Goal: Find specific page/section: Find specific page/section

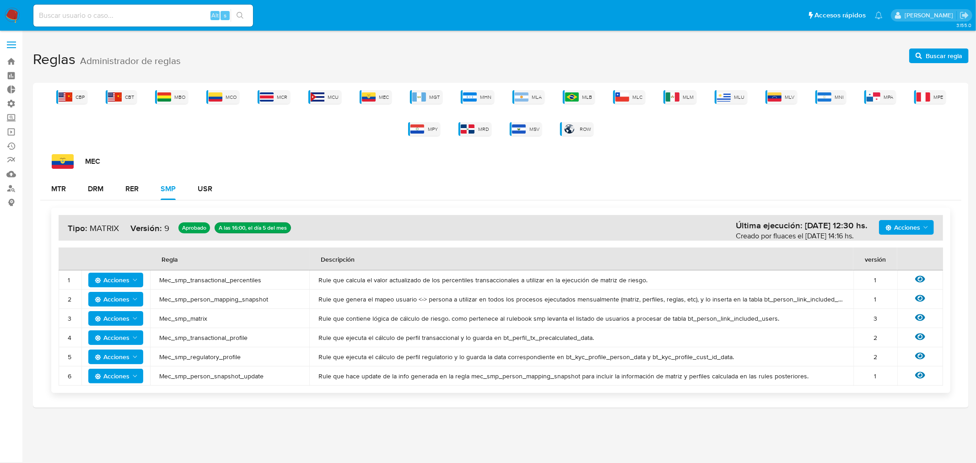
click at [749, 147] on div "CBP CBT MBO MCO MCR MCU MEC MGT MHN MLA MLB MLC MLM MLU MLV MNI MPA MPE MPY MRD…" at bounding box center [501, 245] width 936 height 325
click at [680, 95] on div "MLM" at bounding box center [679, 97] width 33 height 14
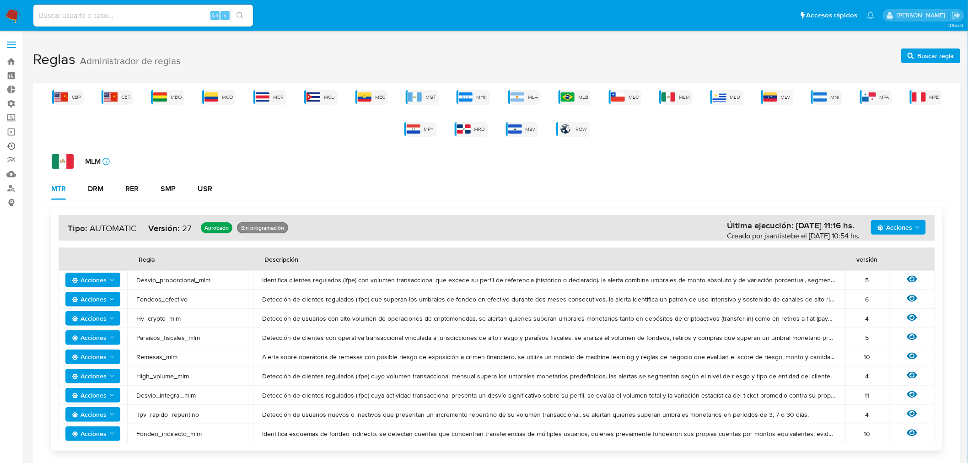
click at [11, 144] on link "Ejecuciones automáticas" at bounding box center [54, 146] width 109 height 14
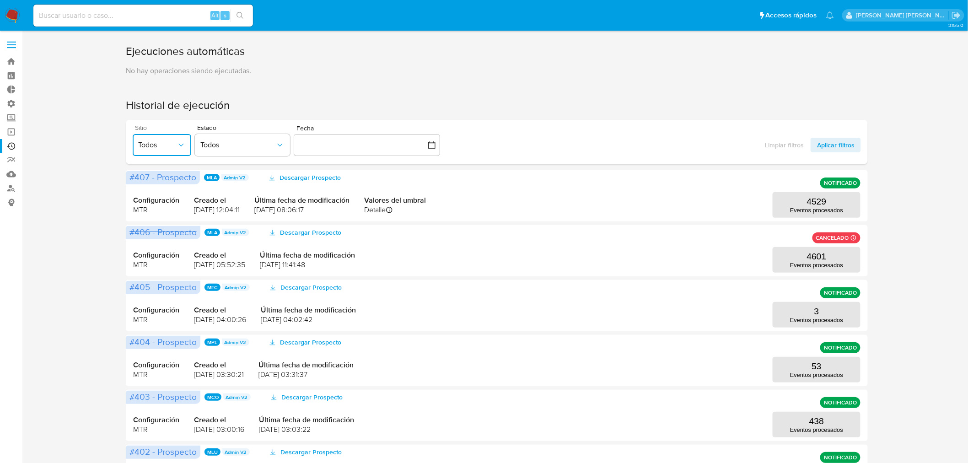
click at [166, 146] on span "Todos" at bounding box center [157, 144] width 38 height 9
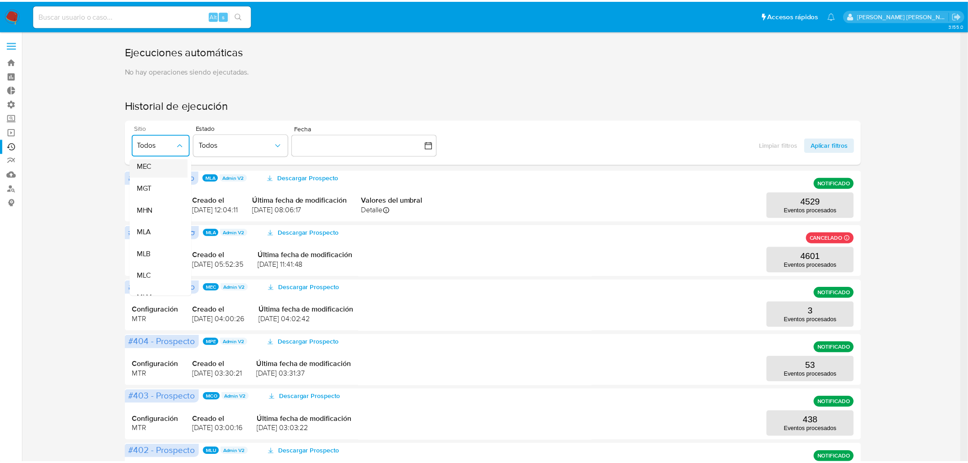
scroll to position [152, 0]
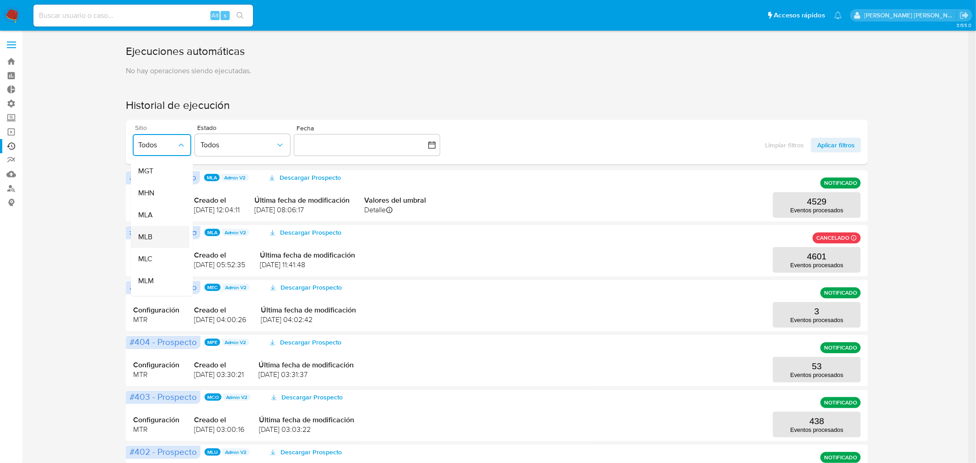
click at [158, 239] on div "MLB" at bounding box center [157, 237] width 38 height 22
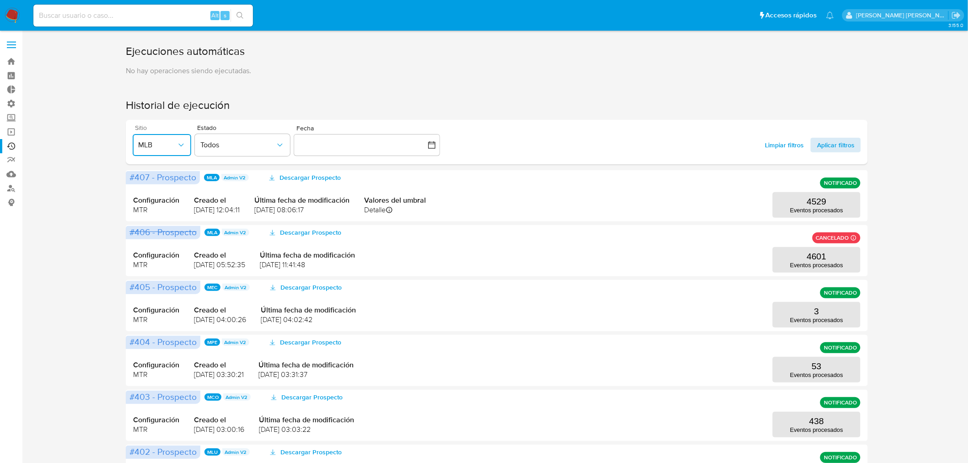
click at [840, 150] on span "Aplicar filtros" at bounding box center [836, 145] width 38 height 15
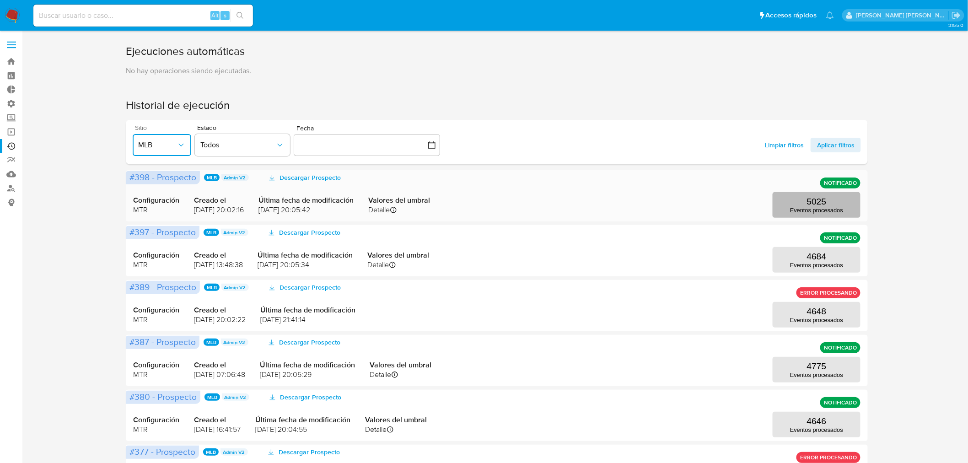
click at [802, 202] on button "5025 Eventos procesados" at bounding box center [817, 205] width 88 height 26
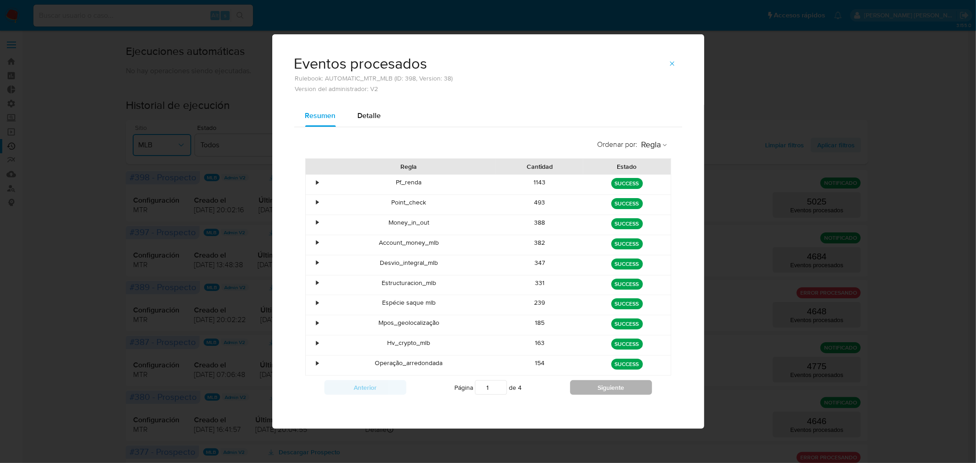
click at [604, 389] on button "Siguiente" at bounding box center [611, 387] width 82 height 15
type input "2"
click at [674, 64] on icon "button" at bounding box center [671, 63] width 7 height 7
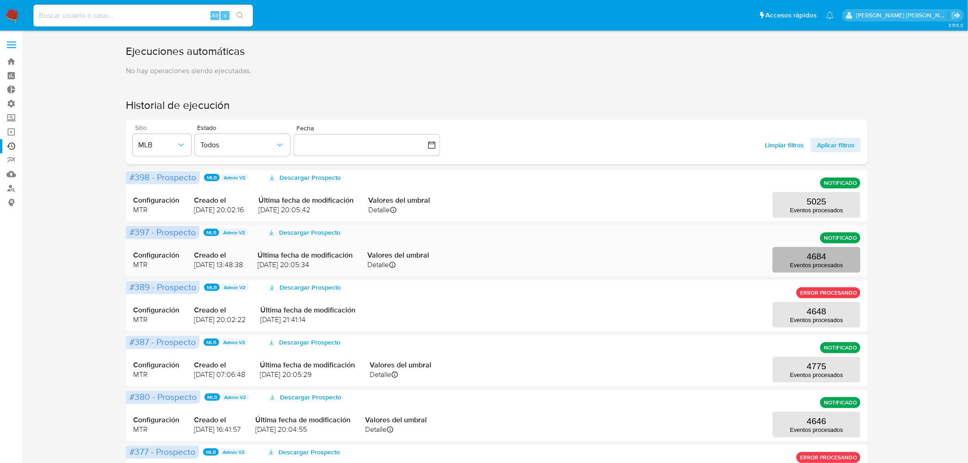
click at [812, 258] on p "4684" at bounding box center [817, 257] width 20 height 10
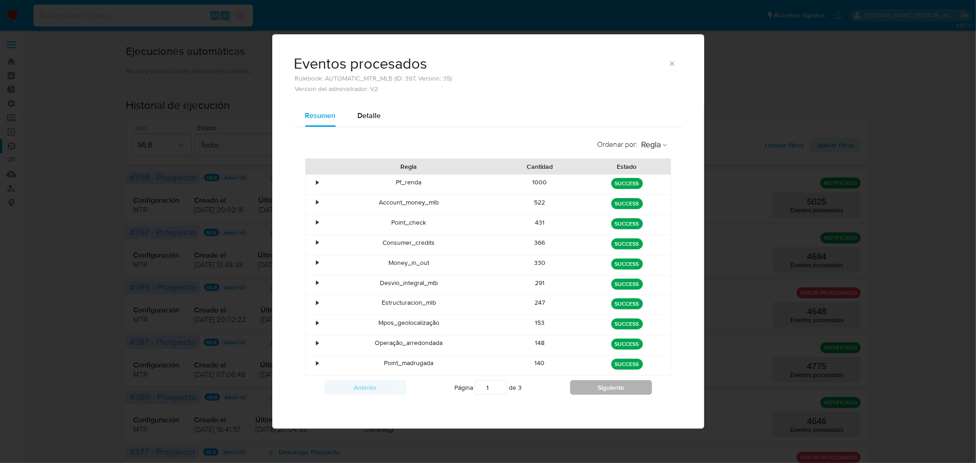
click at [616, 390] on button "Siguiente" at bounding box center [611, 387] width 82 height 15
type input "2"
click at [669, 65] on icon "button" at bounding box center [671, 63] width 7 height 7
